Goal: Task Accomplishment & Management: Use online tool/utility

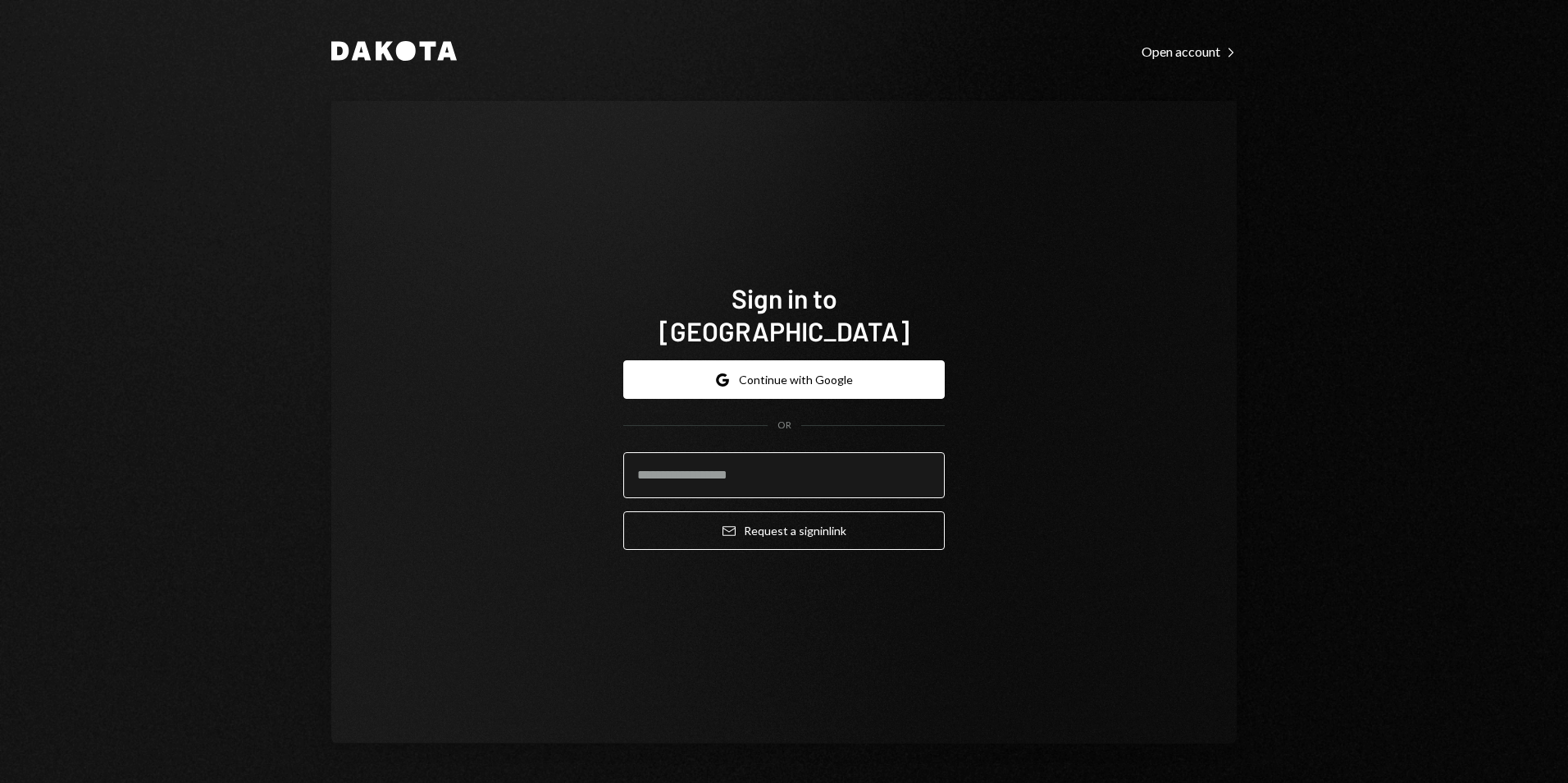
click at [687, 480] on body "Dakota Open account Right Caret Sign in to Dakota Google Continue with Google O…" at bounding box center [784, 392] width 1568 height 783
click at [757, 363] on button "Google Continue with Google" at bounding box center [784, 379] width 321 height 39
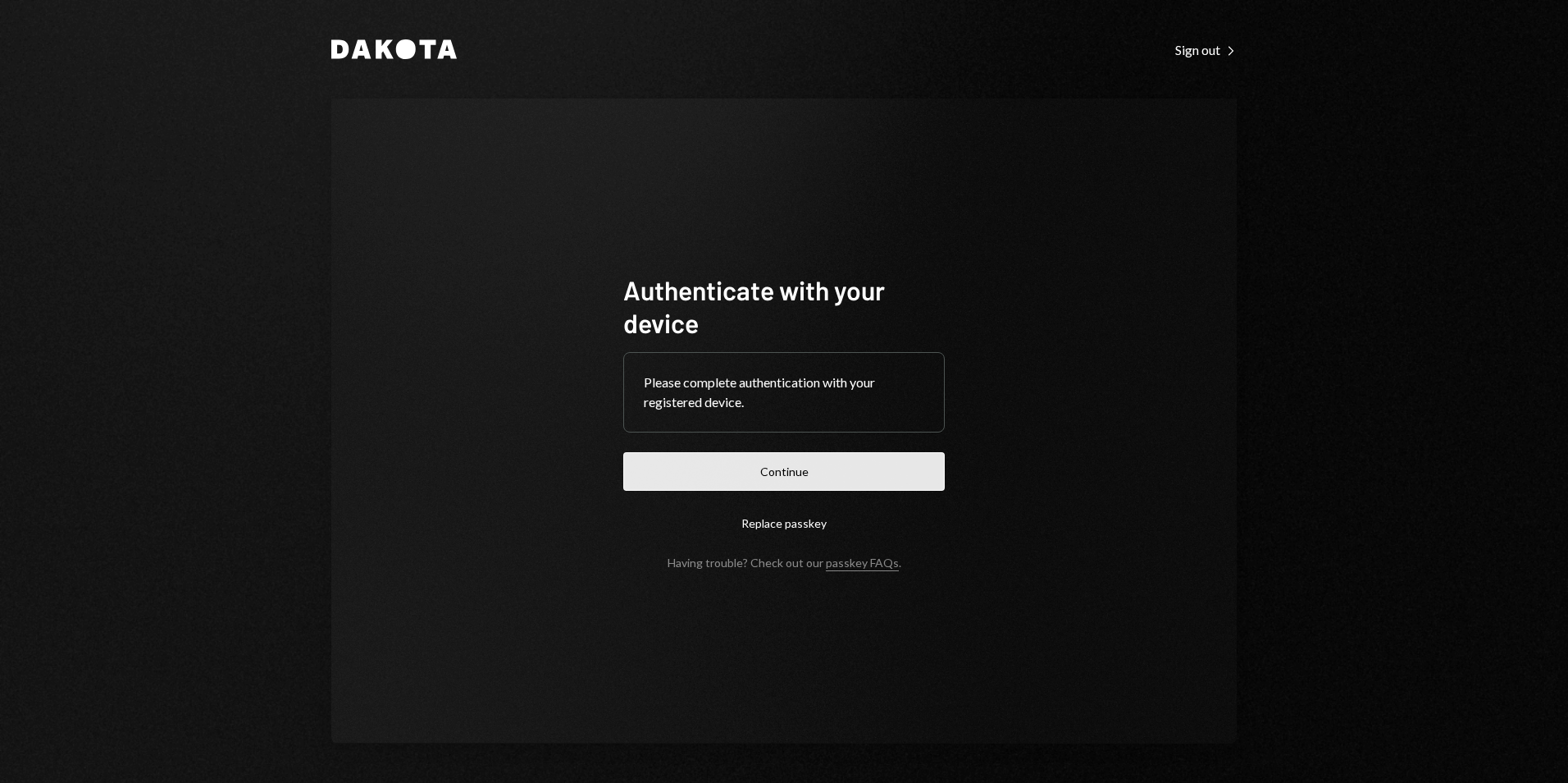
click at [834, 462] on button "Continue" at bounding box center [784, 471] width 321 height 39
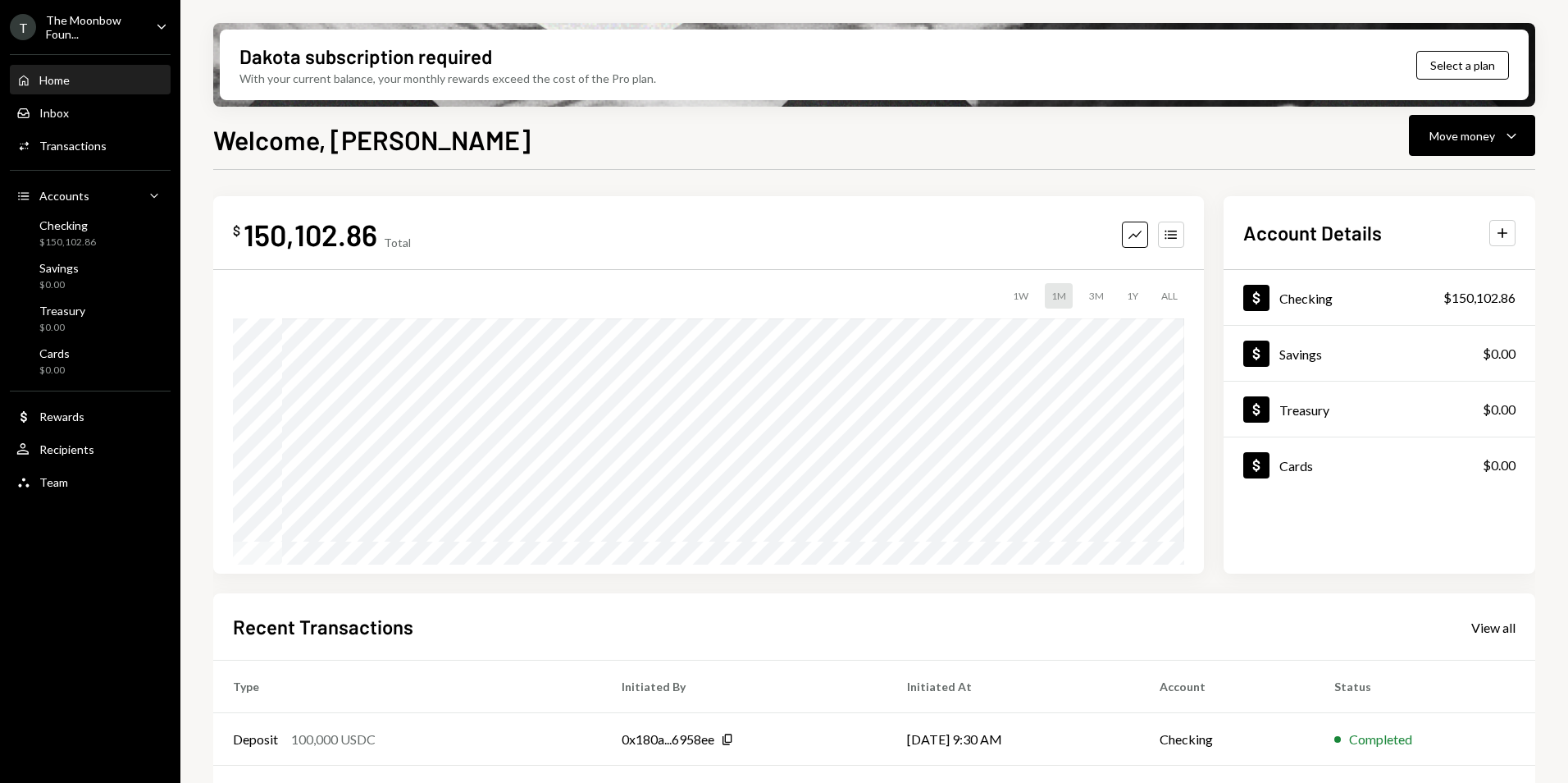
click at [105, 26] on div "The Moonbow Foun..." at bounding box center [94, 27] width 96 height 28
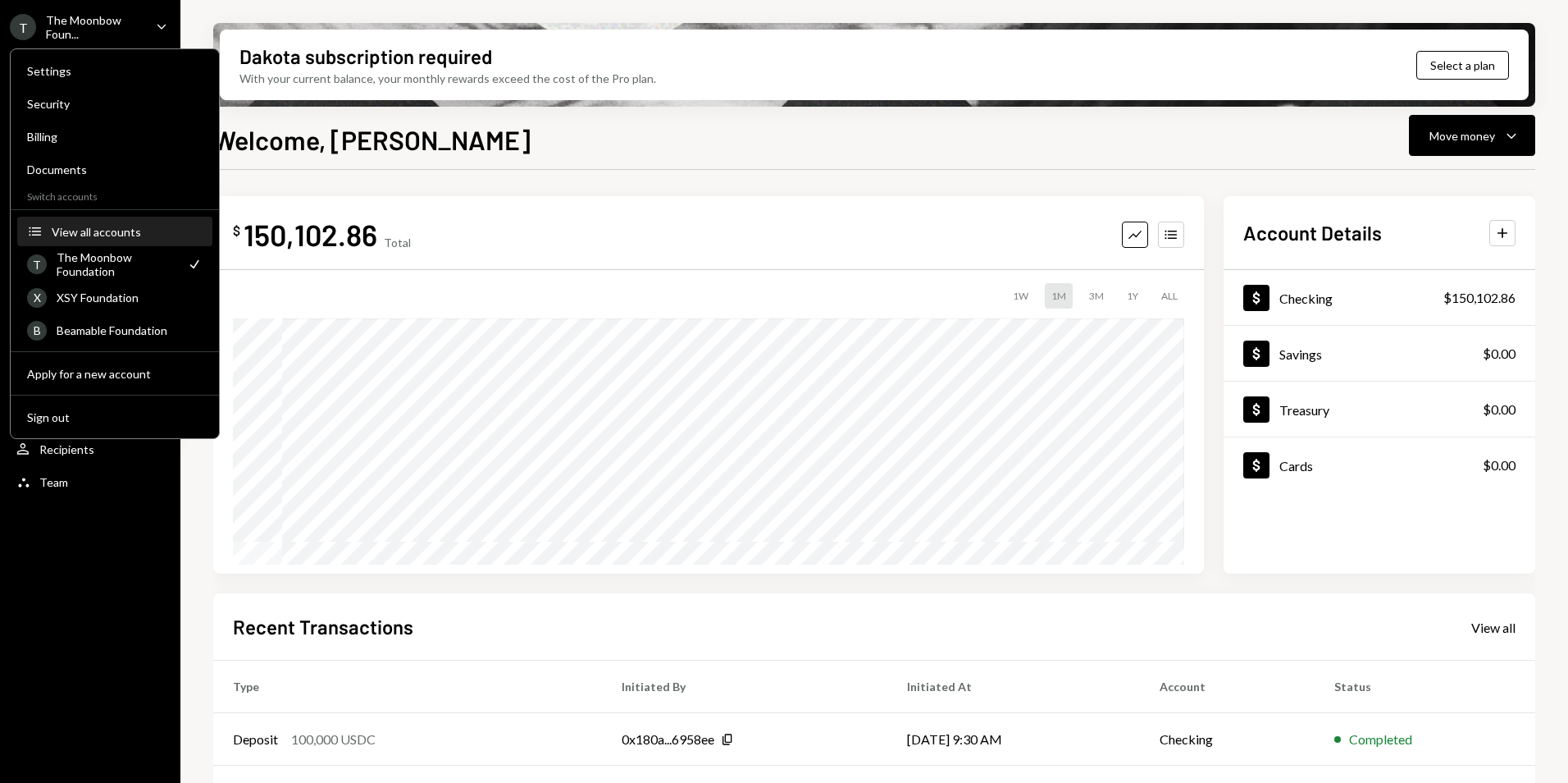
click at [125, 236] on div "View all accounts" at bounding box center [127, 232] width 151 height 14
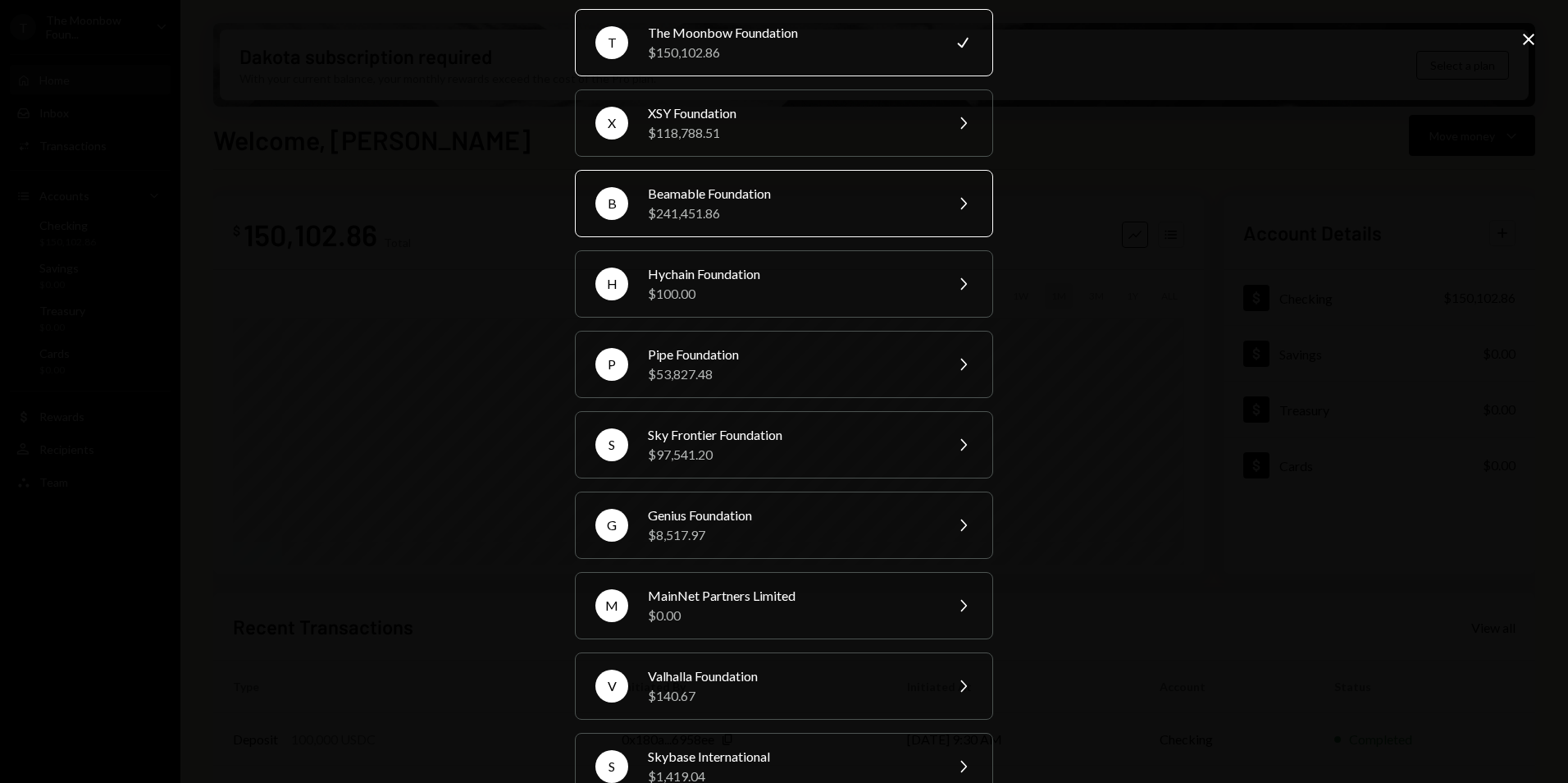
scroll to position [82, 0]
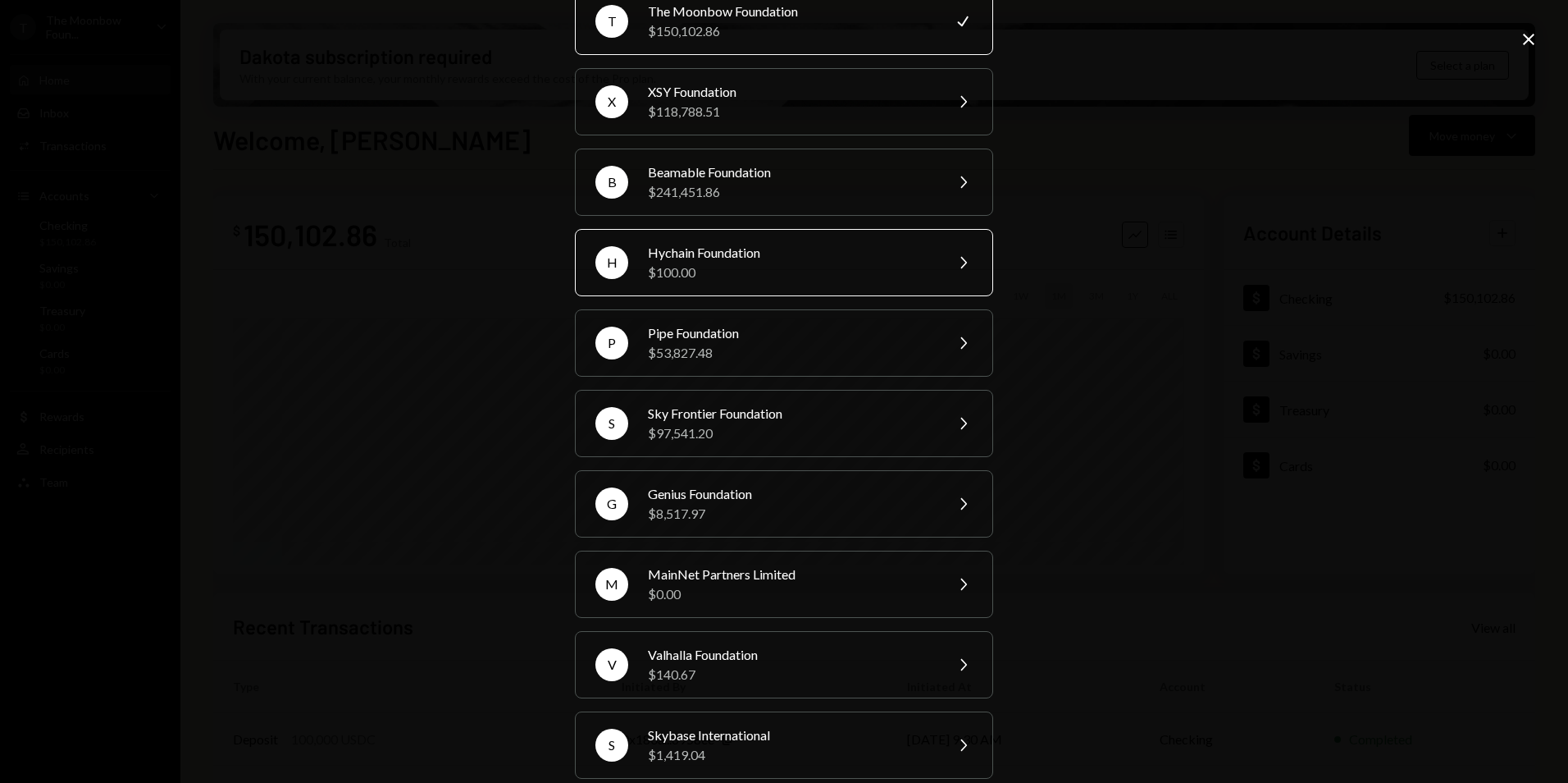
click at [812, 278] on div "$100.00" at bounding box center [790, 273] width 285 height 20
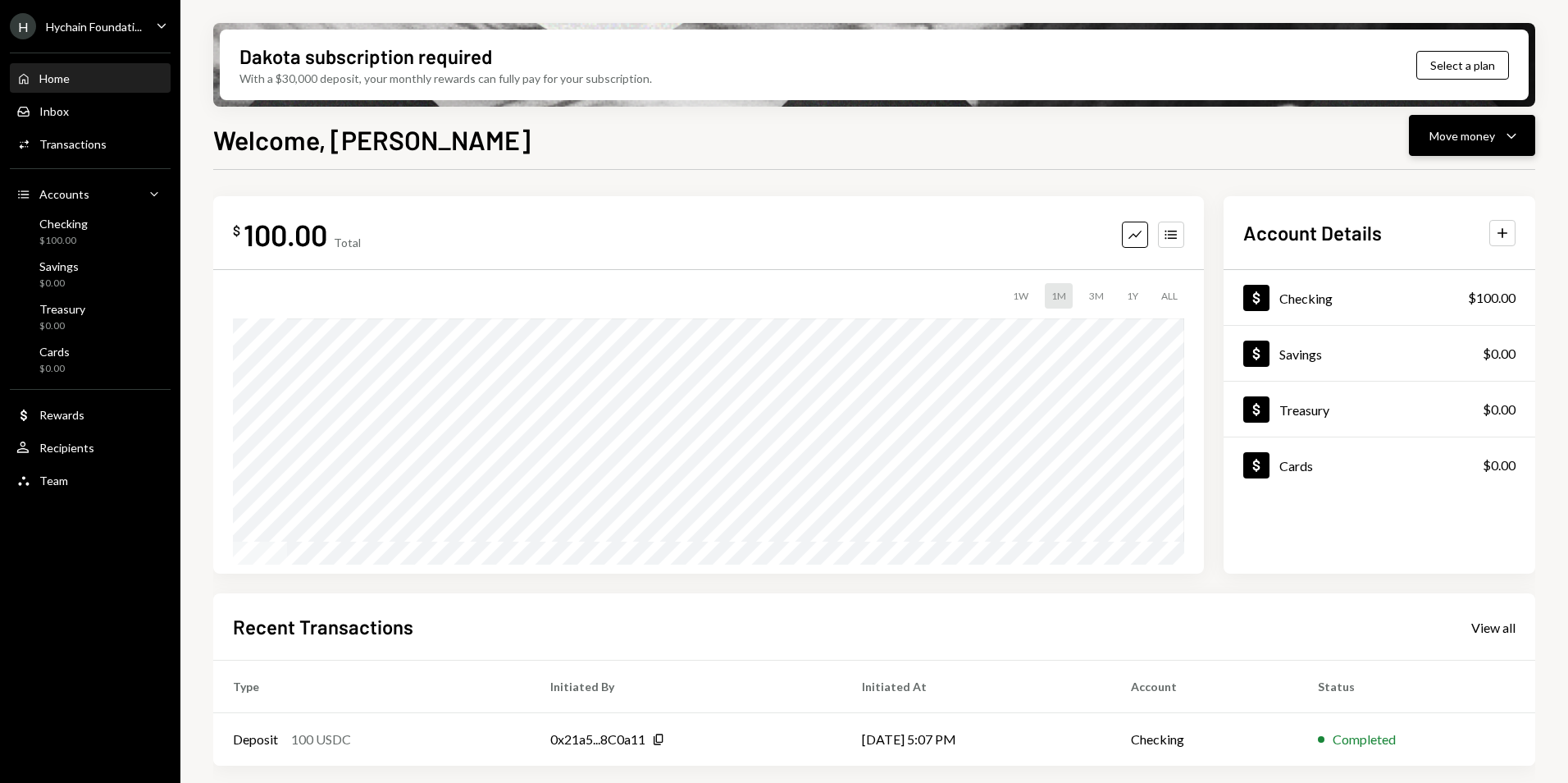
click at [1489, 134] on div "Move money" at bounding box center [1463, 135] width 66 height 17
click at [1444, 256] on div "Deposit" at bounding box center [1458, 259] width 119 height 17
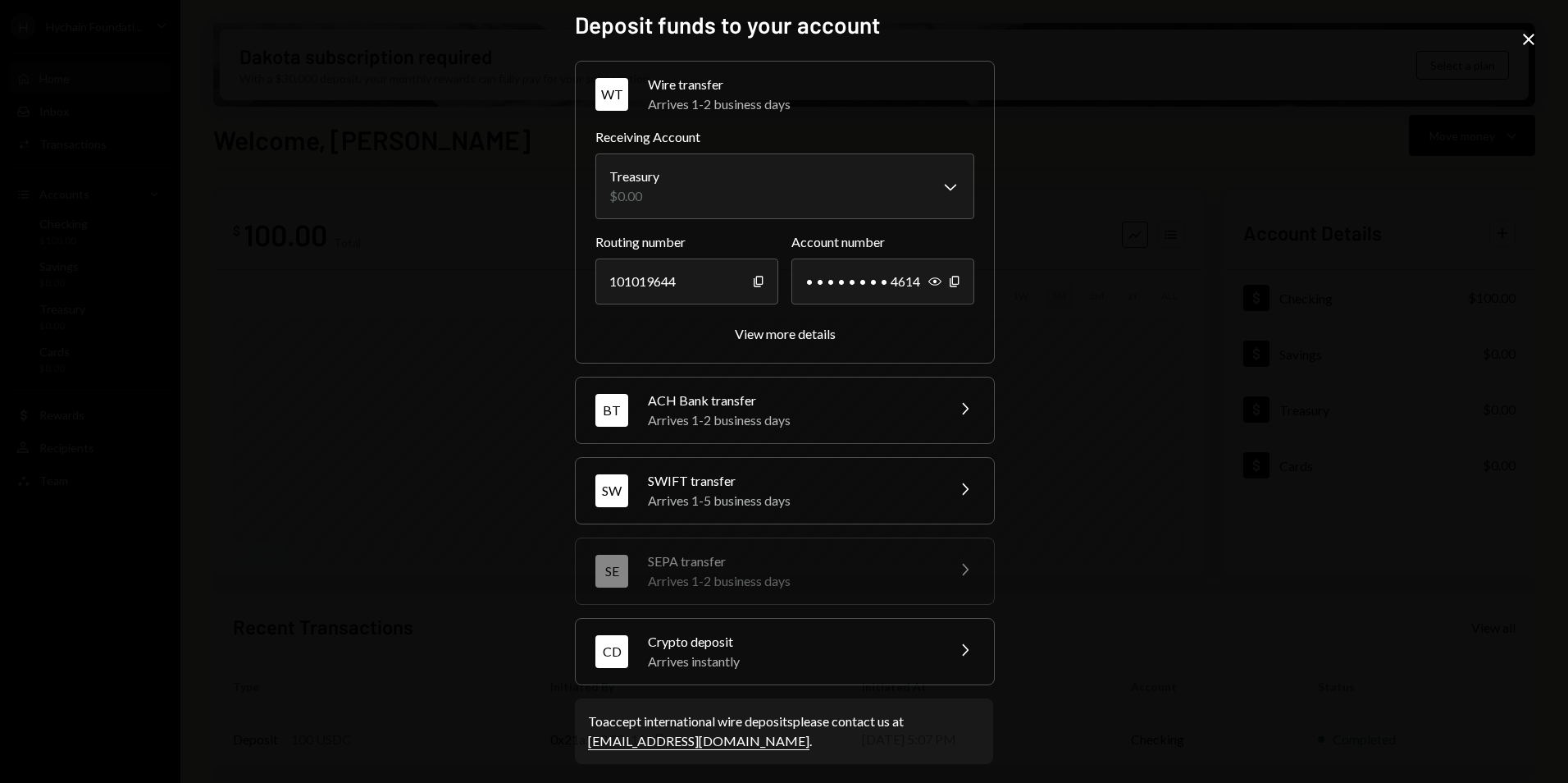
scroll to position [16, 0]
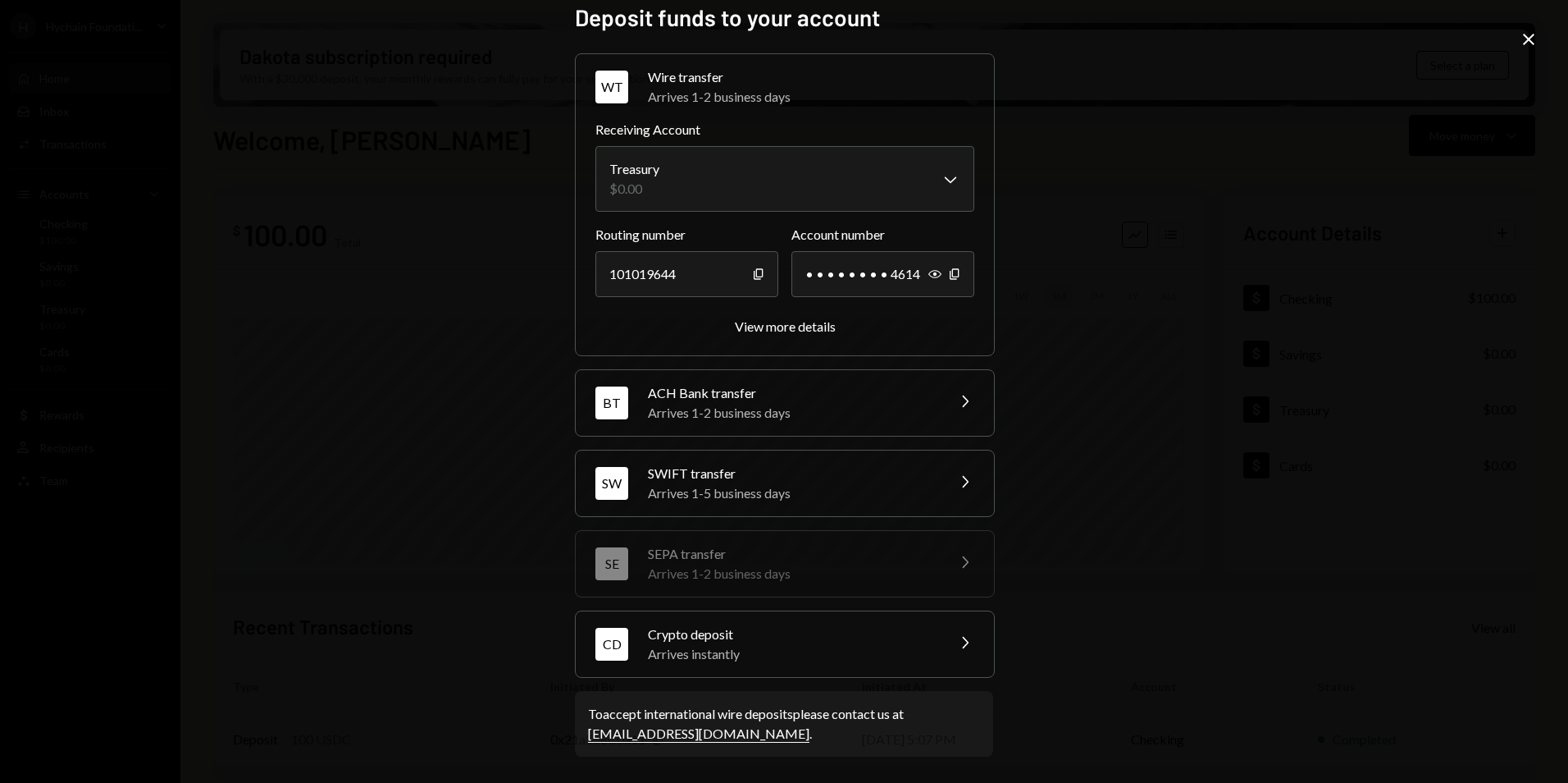
click at [695, 499] on div "Arrives 1-5 business days" at bounding box center [791, 493] width 287 height 20
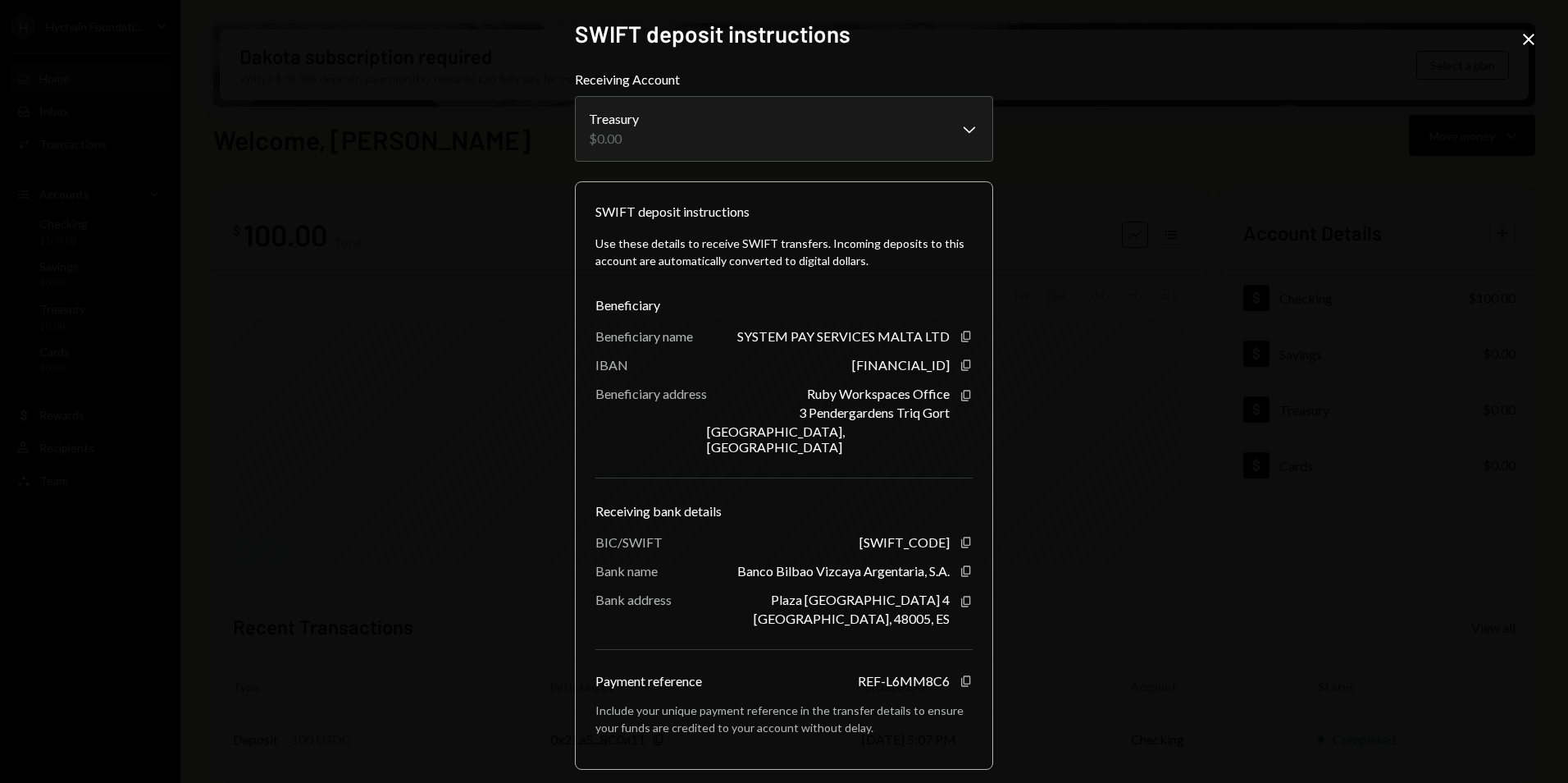
scroll to position [56, 0]
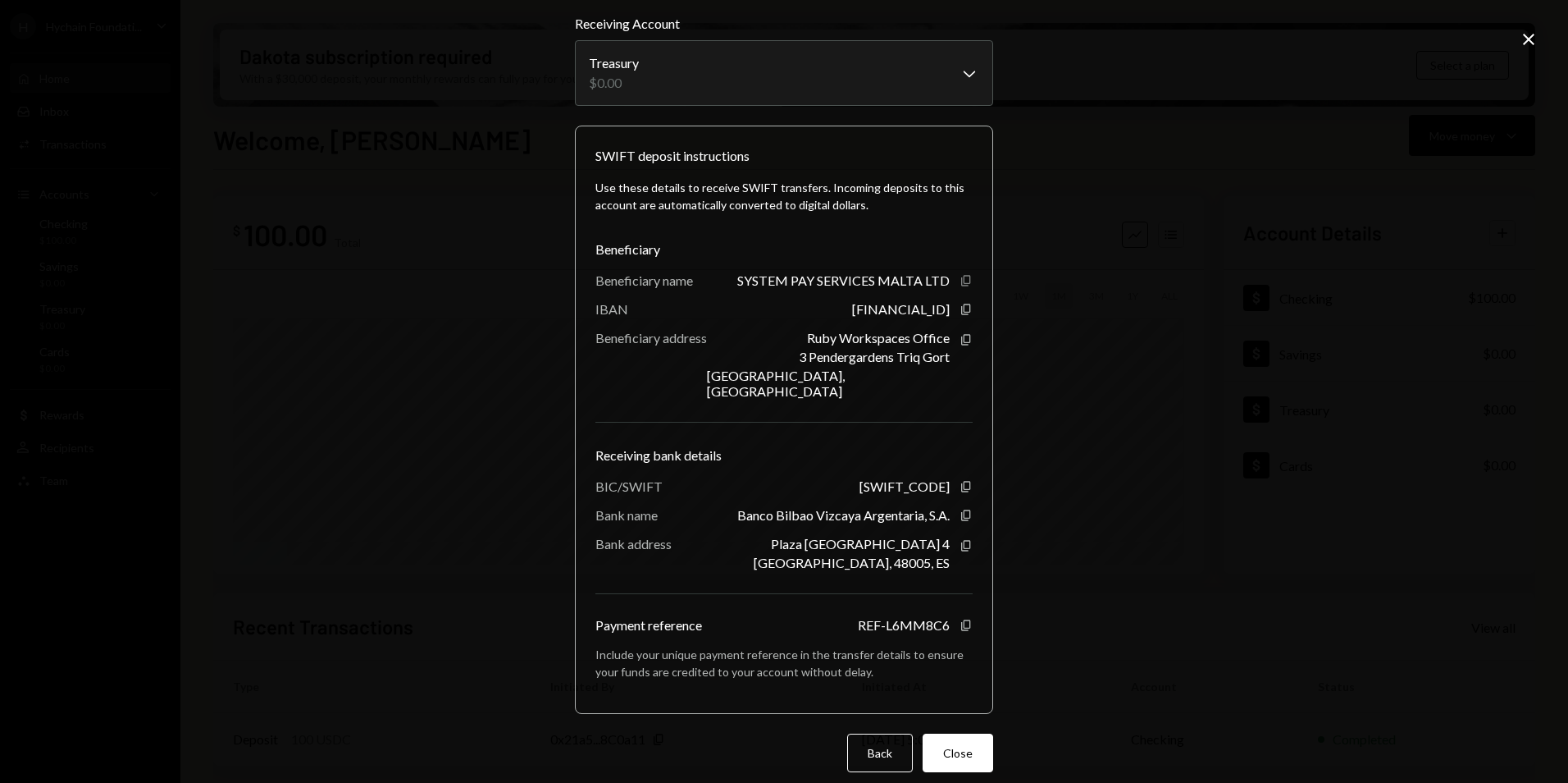
click at [962, 281] on icon "button" at bounding box center [966, 279] width 9 height 11
click at [962, 308] on icon "Copy" at bounding box center [967, 309] width 13 height 13
click at [964, 480] on icon "Copy" at bounding box center [967, 486] width 13 height 13
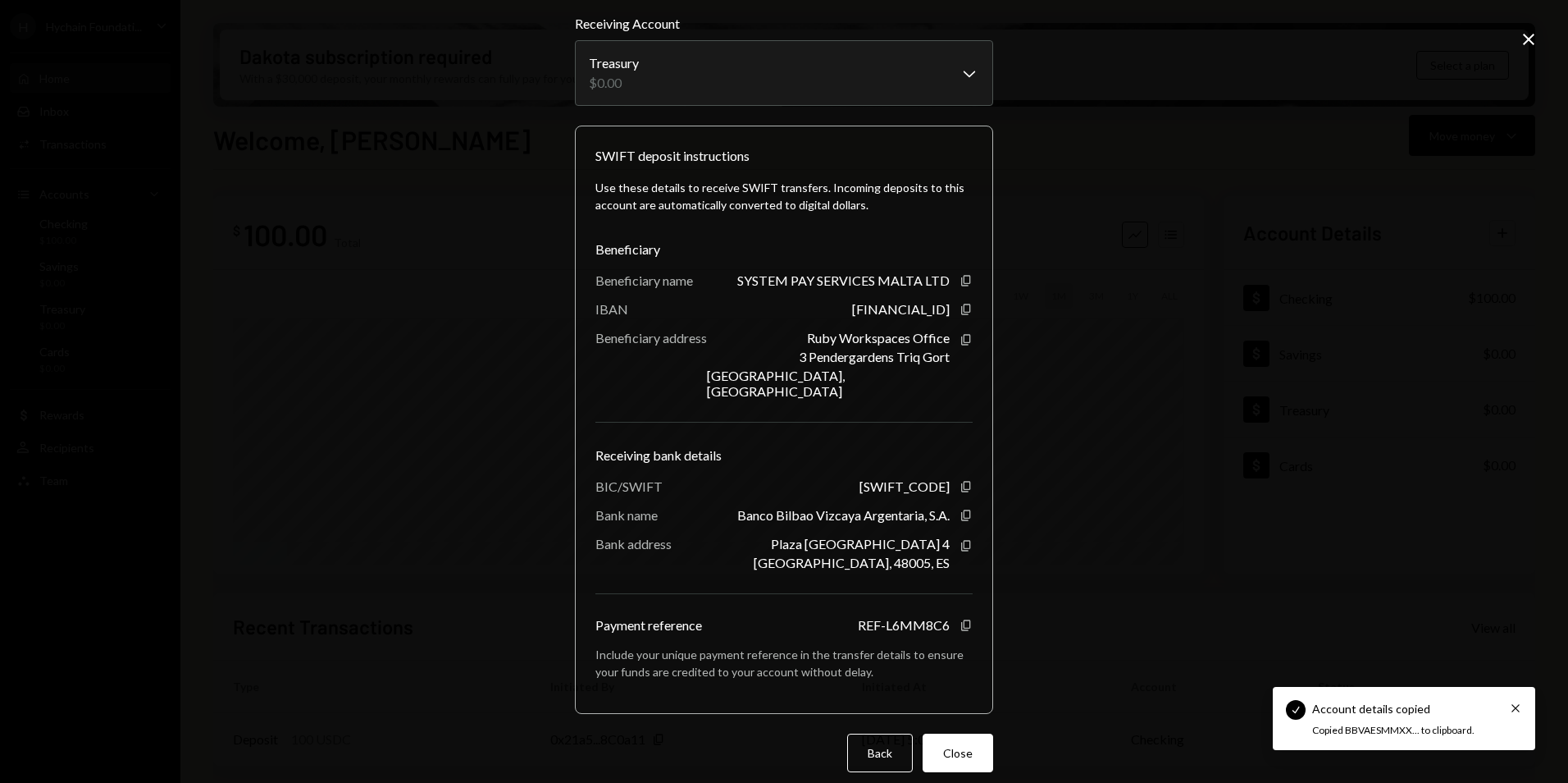
drag, startPoint x: 957, startPoint y: 498, endPoint x: 1107, endPoint y: 476, distance: 151.6
click at [962, 509] on icon "button" at bounding box center [966, 514] width 9 height 11
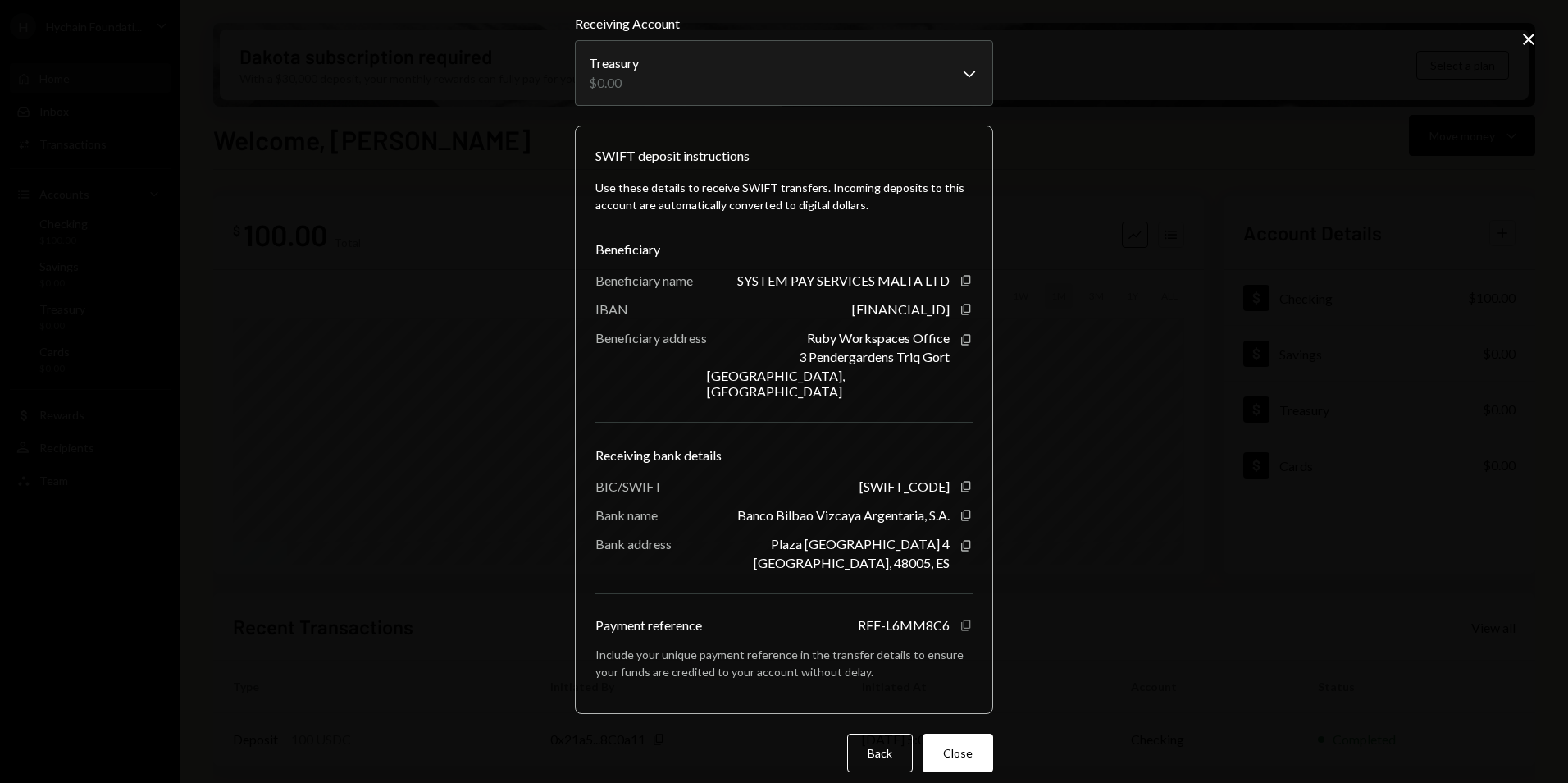
click at [965, 619] on icon "button" at bounding box center [966, 624] width 9 height 11
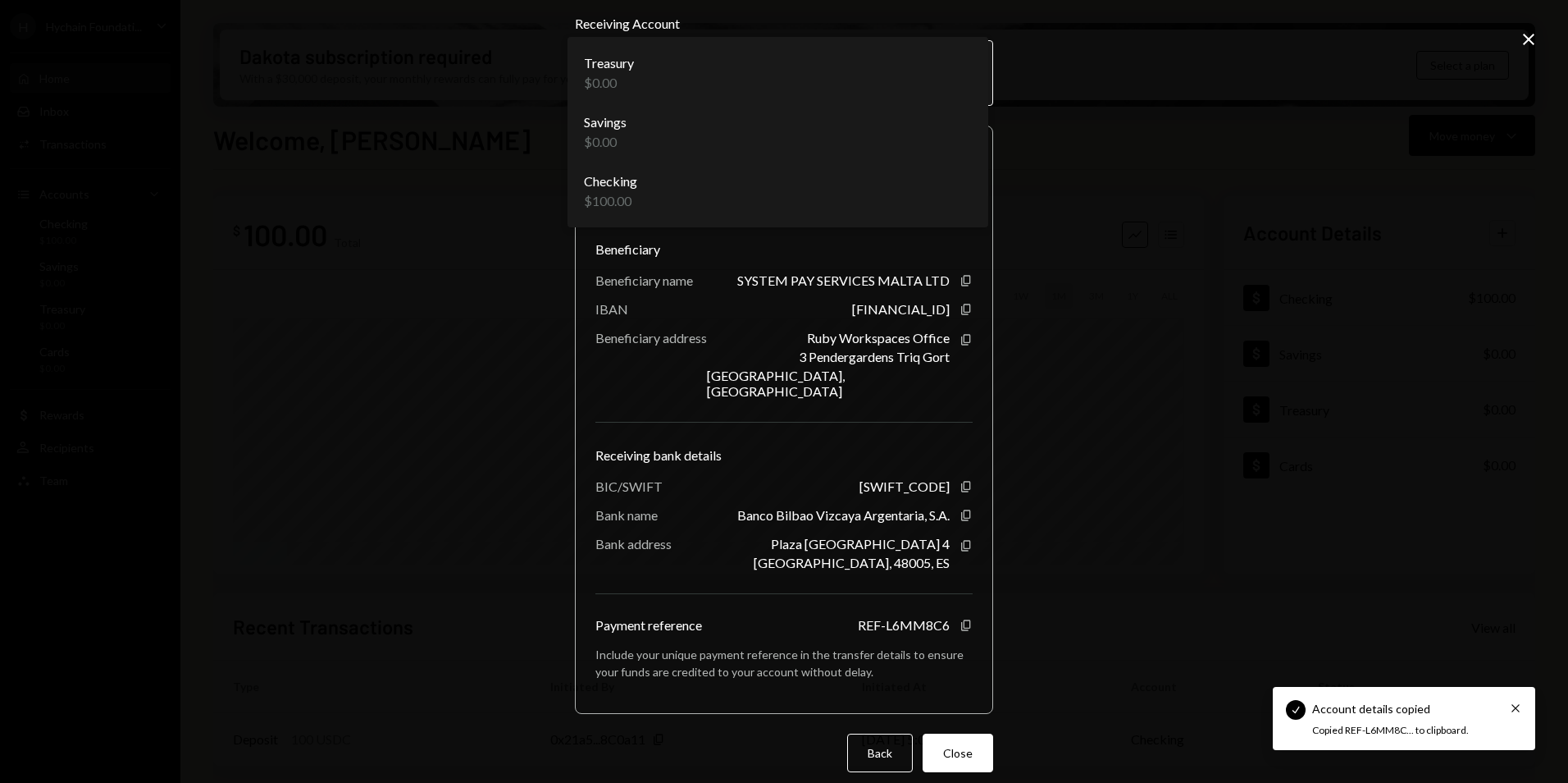
click at [644, 65] on body "**********" at bounding box center [784, 392] width 1568 height 783
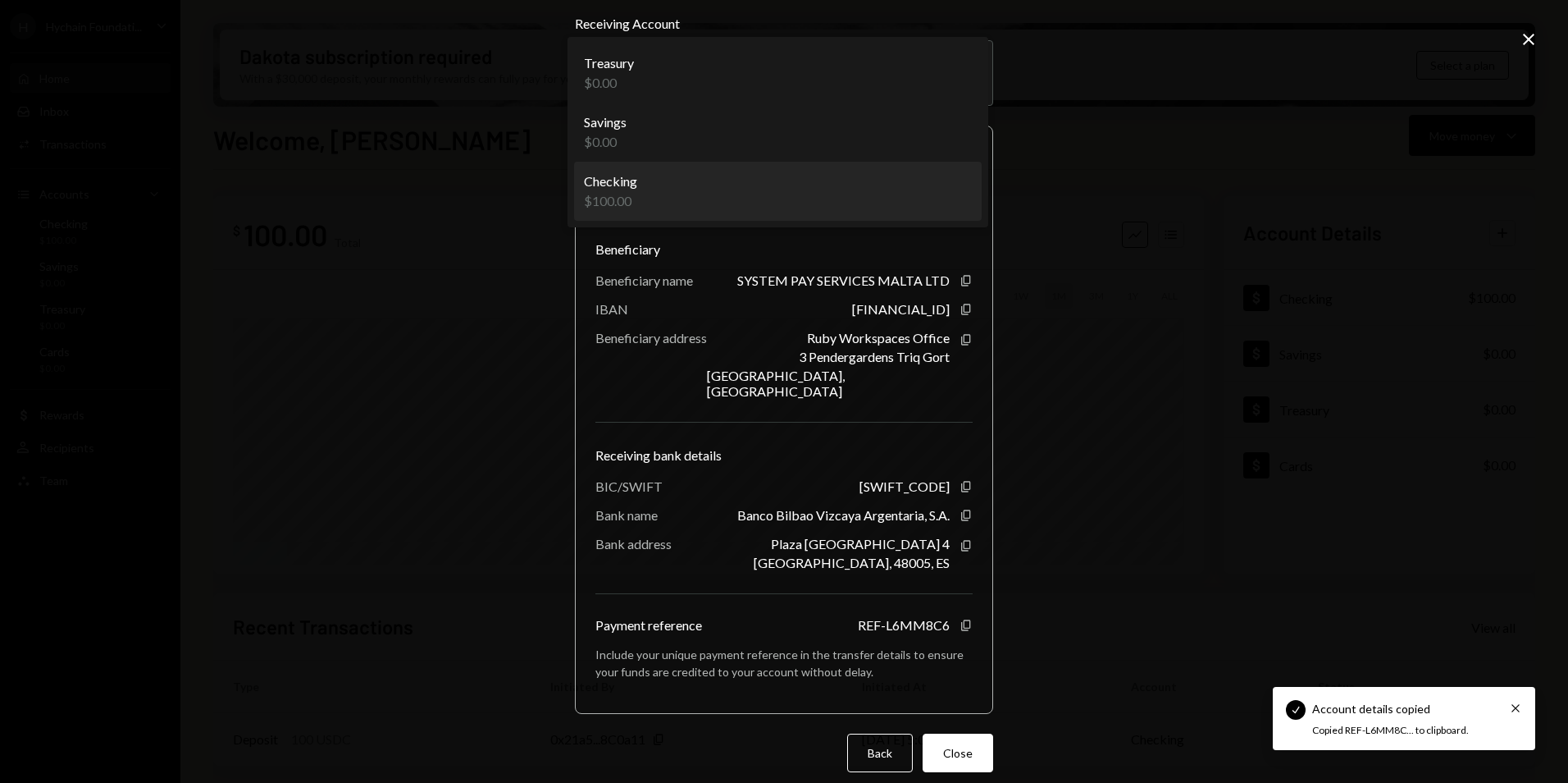
select select "**********"
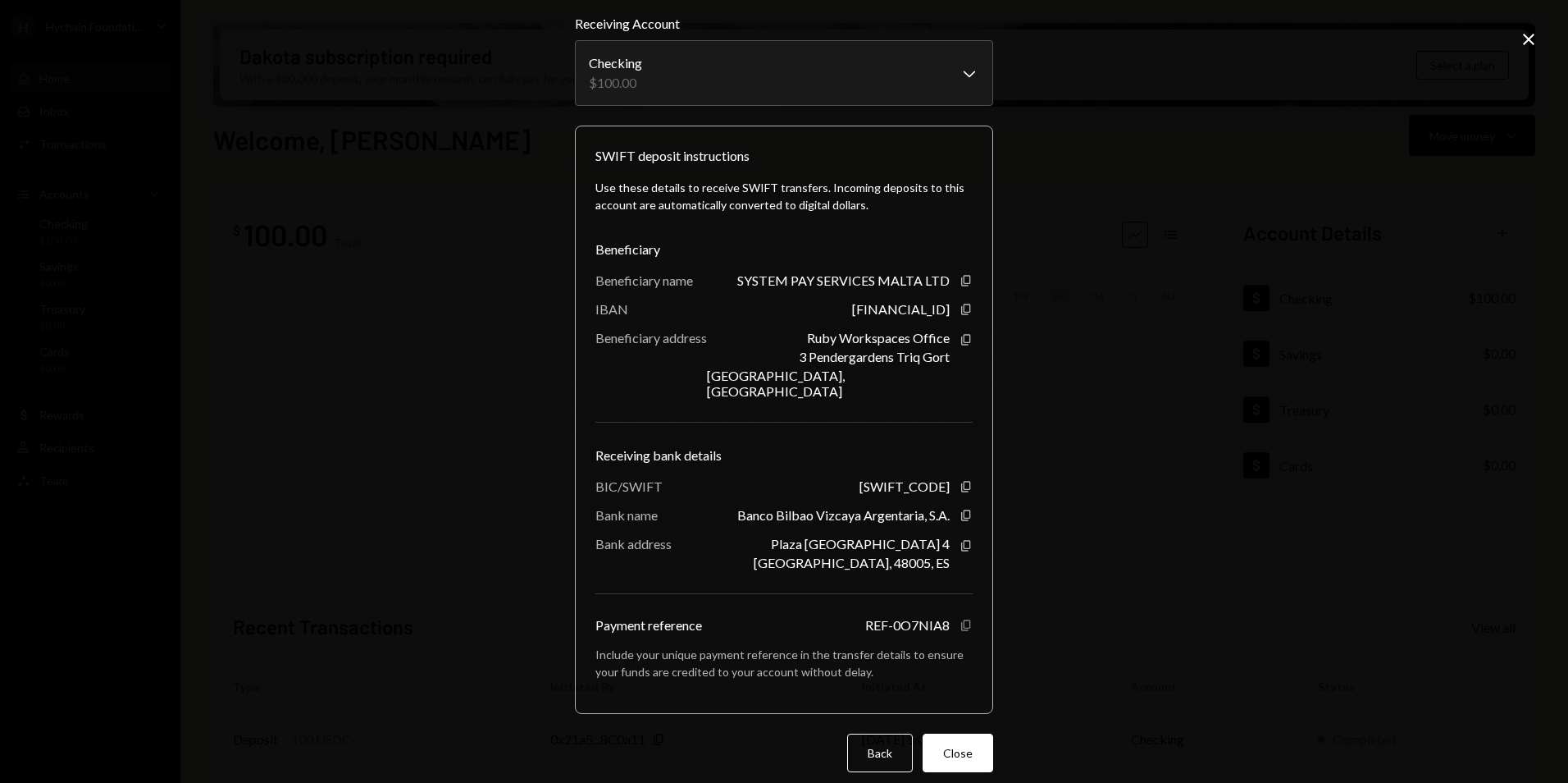
click at [962, 618] on icon "Copy" at bounding box center [967, 625] width 13 height 13
click at [960, 302] on div "[FINANCIAL_ID] Copy" at bounding box center [912, 308] width 120 height 16
click at [960, 311] on icon "Copy" at bounding box center [967, 309] width 13 height 13
click at [962, 279] on icon "button" at bounding box center [966, 279] width 9 height 11
